Goal: Task Accomplishment & Management: Use online tool/utility

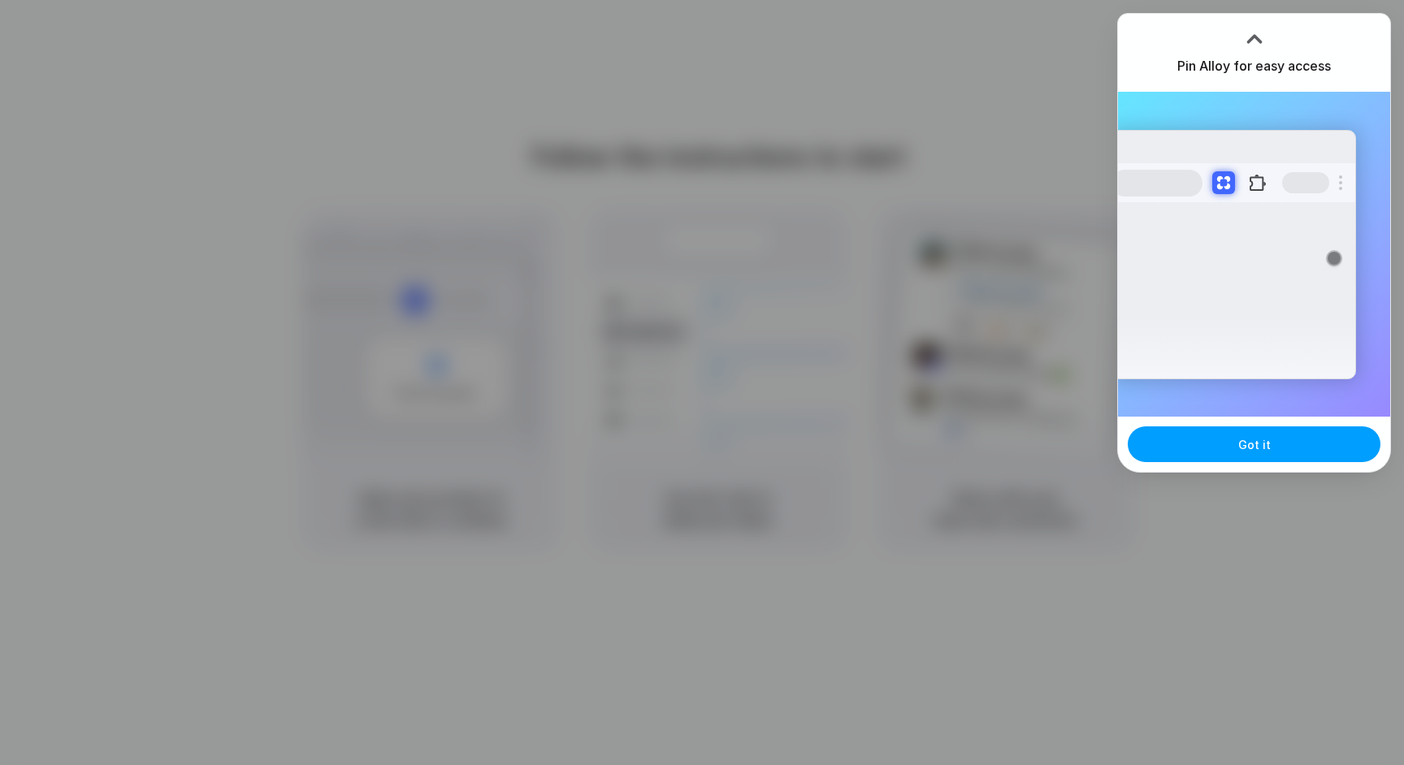
click at [1253, 452] on span "Got it" at bounding box center [1254, 444] width 32 height 17
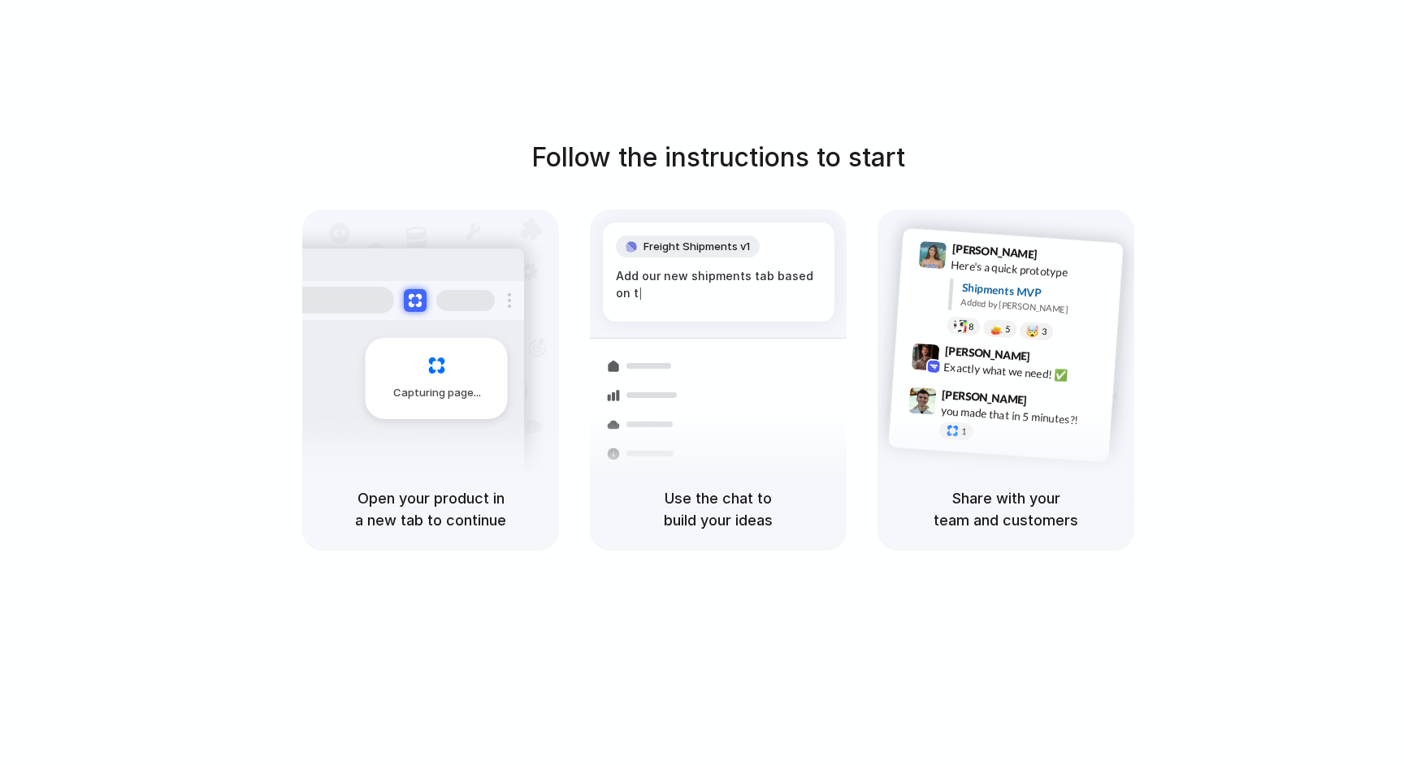
click at [460, 512] on h5 "Open your product in a new tab to continue" at bounding box center [431, 509] width 218 height 44
